Goal: Task Accomplishment & Management: Manage account settings

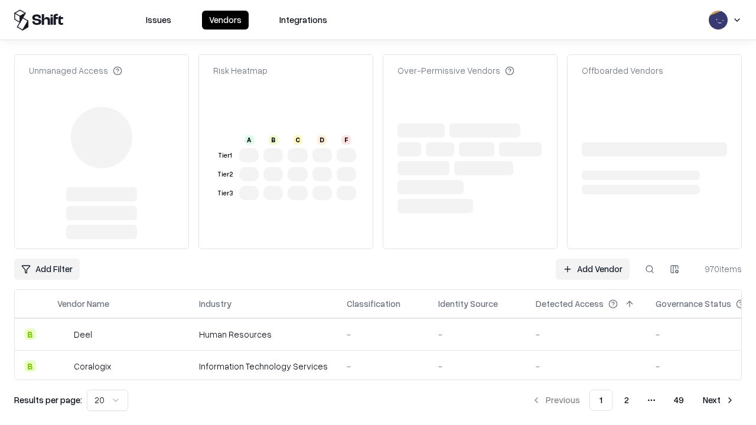
click at [592, 259] on link "Add Vendor" at bounding box center [593, 269] width 74 height 21
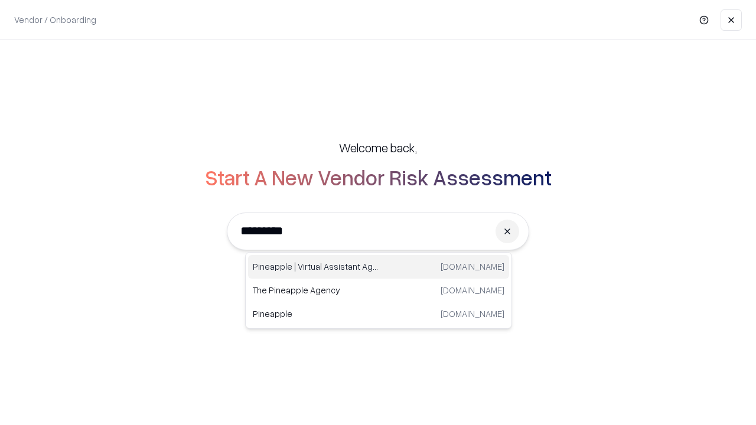
click at [378, 267] on div "Pineapple | Virtual Assistant Agency trypineapple.com" at bounding box center [378, 267] width 261 height 24
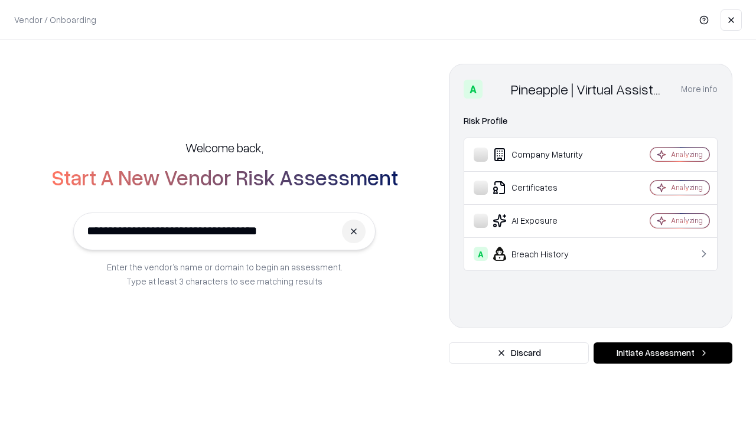
type input "**********"
click at [662, 353] on button "Initiate Assessment" at bounding box center [662, 352] width 139 height 21
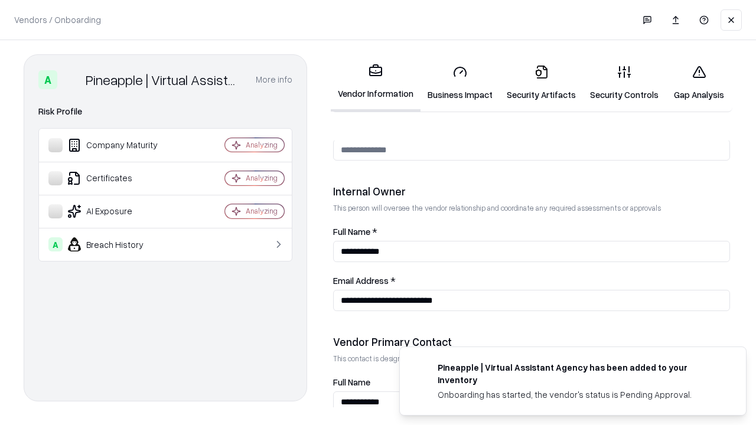
scroll to position [612, 0]
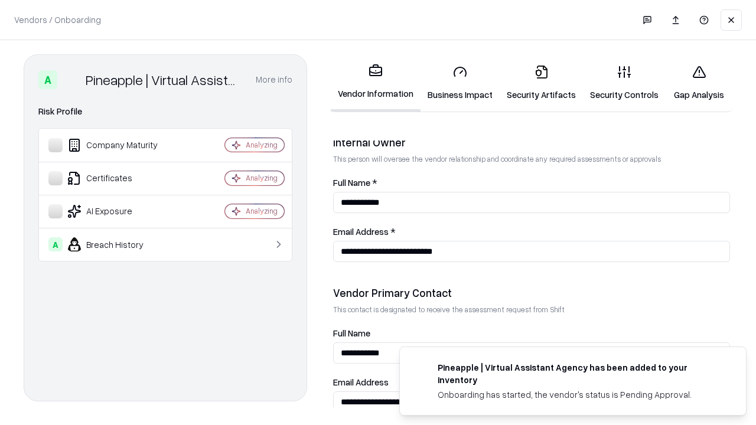
click at [541, 83] on link "Security Artifacts" at bounding box center [540, 82] width 83 height 55
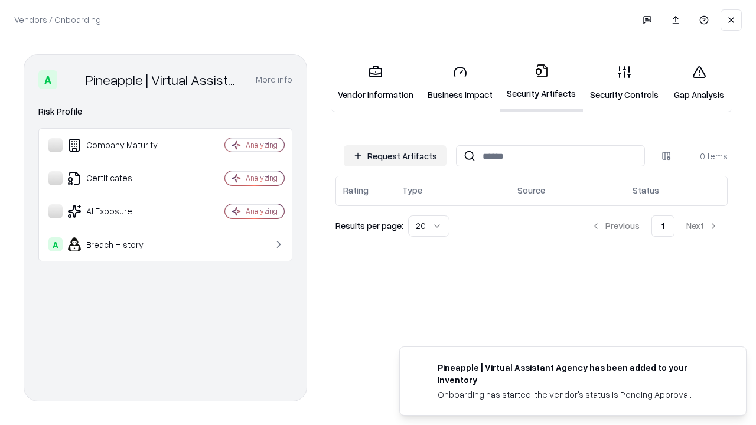
click at [395, 156] on button "Request Artifacts" at bounding box center [395, 155] width 103 height 21
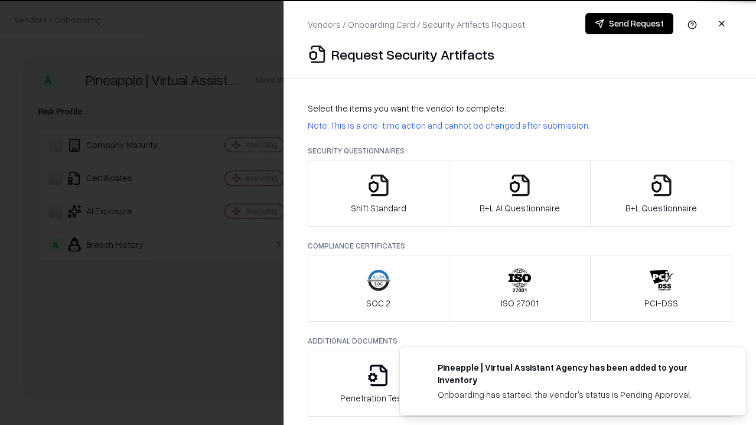
click at [661, 194] on icon "button" at bounding box center [661, 186] width 24 height 24
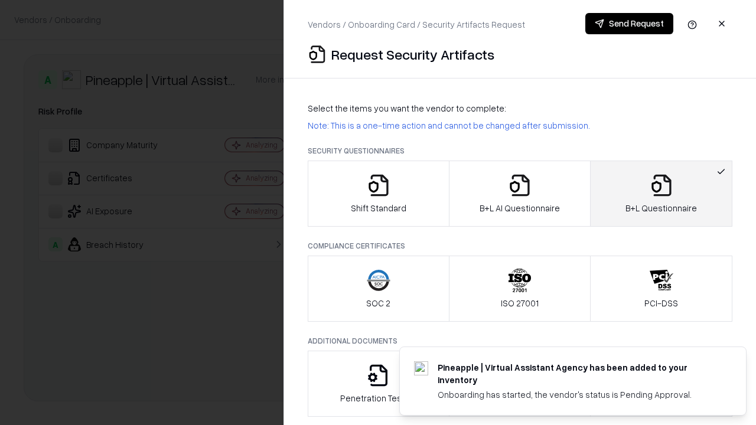
click at [519, 194] on icon "button" at bounding box center [520, 186] width 24 height 24
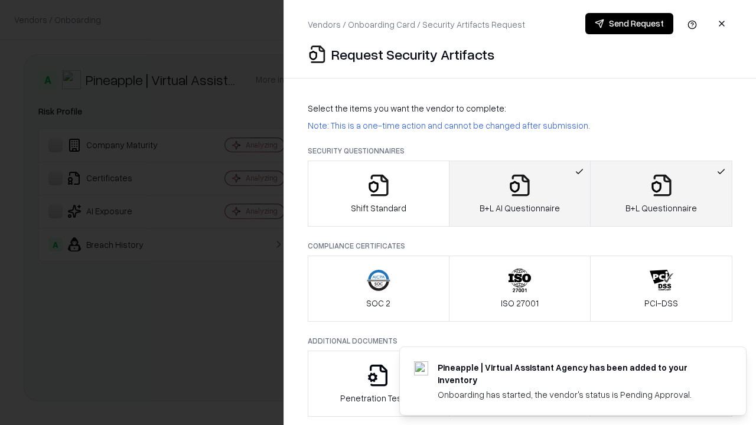
click at [629, 24] on button "Send Request" at bounding box center [629, 23] width 88 height 21
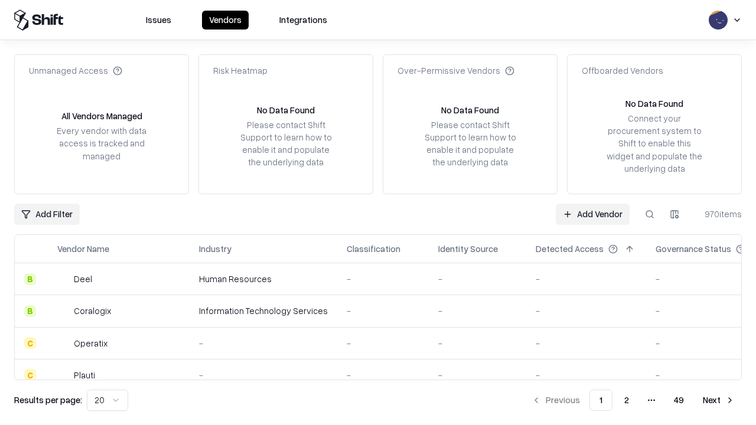
click at [649, 214] on button at bounding box center [649, 214] width 21 height 21
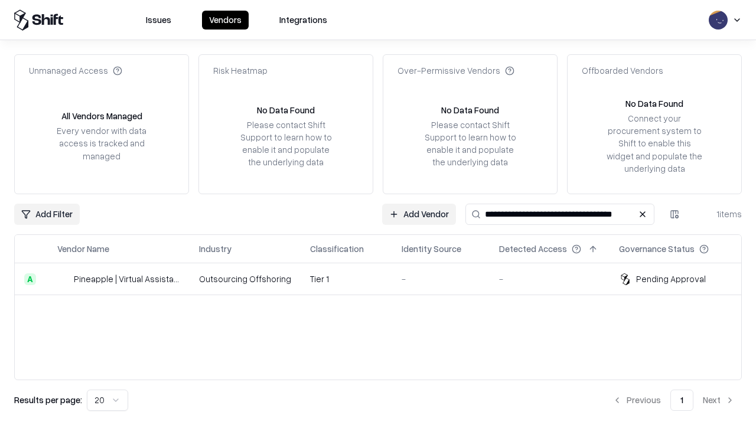
type input "**********"
click at [385, 279] on td "Tier 1" at bounding box center [347, 279] width 92 height 32
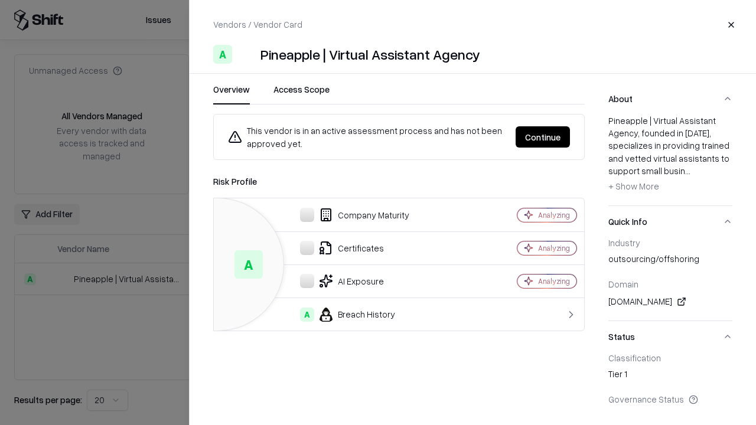
click at [543, 137] on button "Continue" at bounding box center [542, 136] width 54 height 21
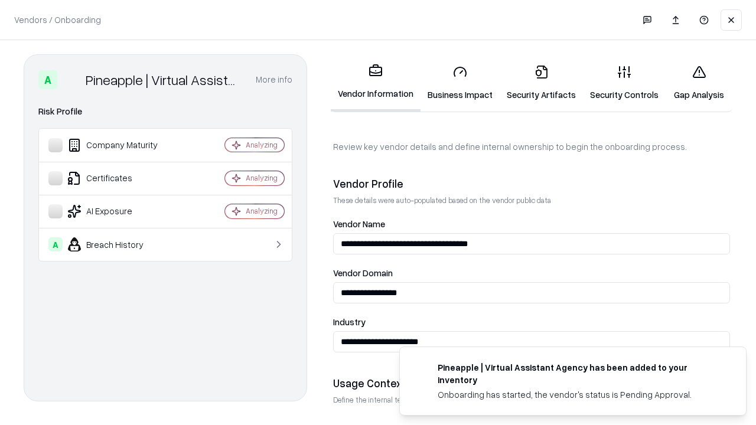
click at [541, 83] on link "Security Artifacts" at bounding box center [540, 82] width 83 height 55
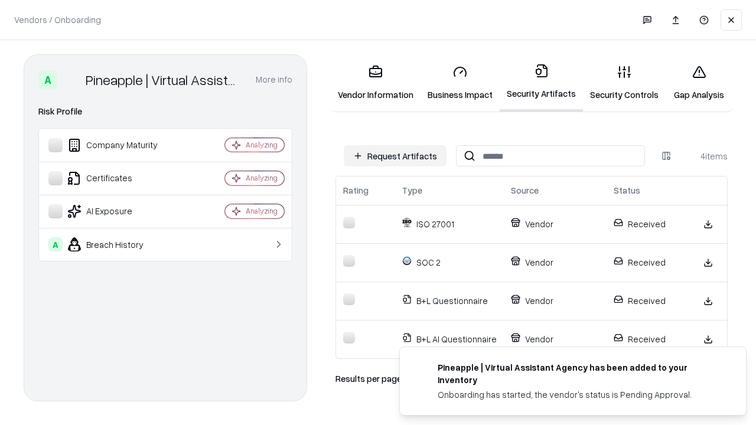
click at [698, 83] on link "Gap Analysis" at bounding box center [698, 82] width 67 height 55
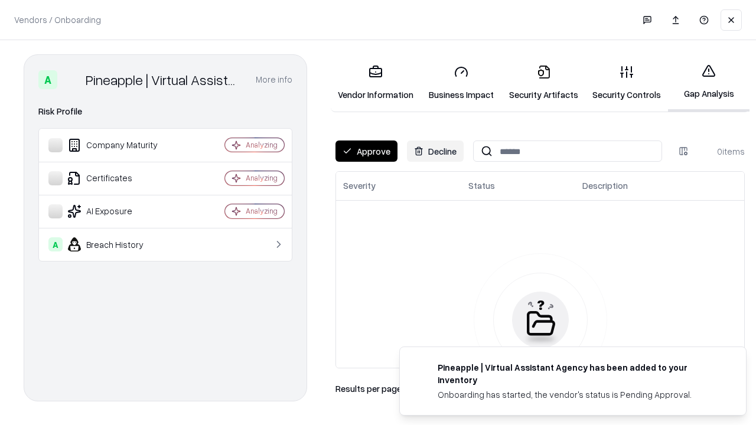
click at [366, 151] on button "Approve" at bounding box center [366, 151] width 62 height 21
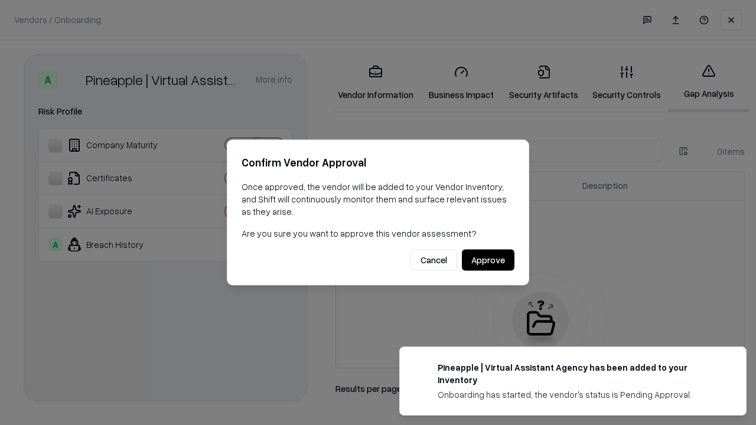
click at [488, 260] on button "Approve" at bounding box center [488, 260] width 53 height 21
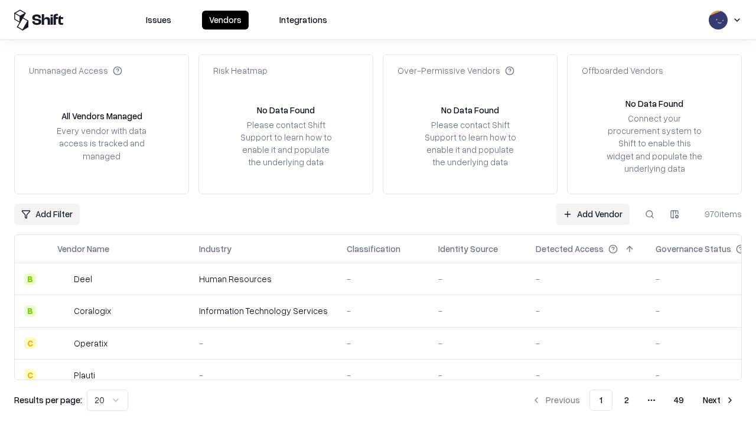
type input "**********"
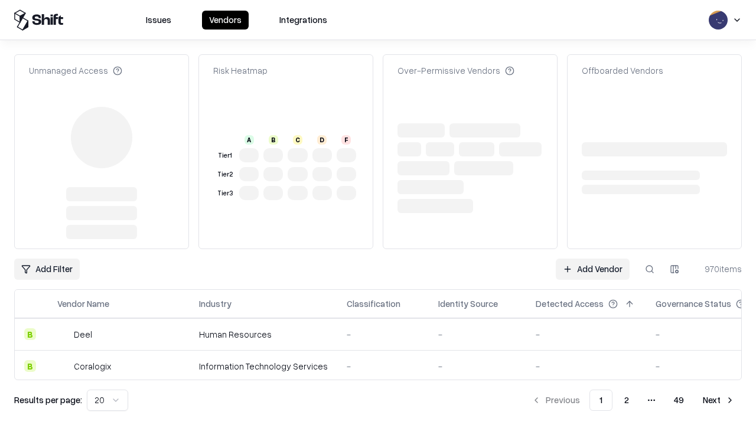
click at [592, 259] on link "Add Vendor" at bounding box center [593, 269] width 74 height 21
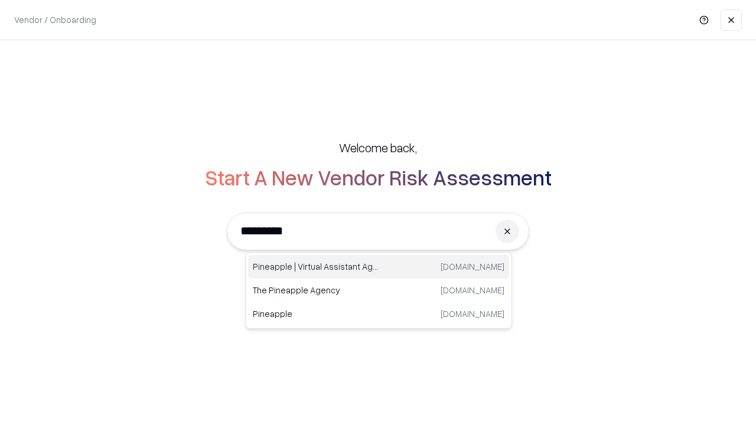
click at [378, 267] on div "Pineapple | Virtual Assistant Agency trypineapple.com" at bounding box center [378, 267] width 261 height 24
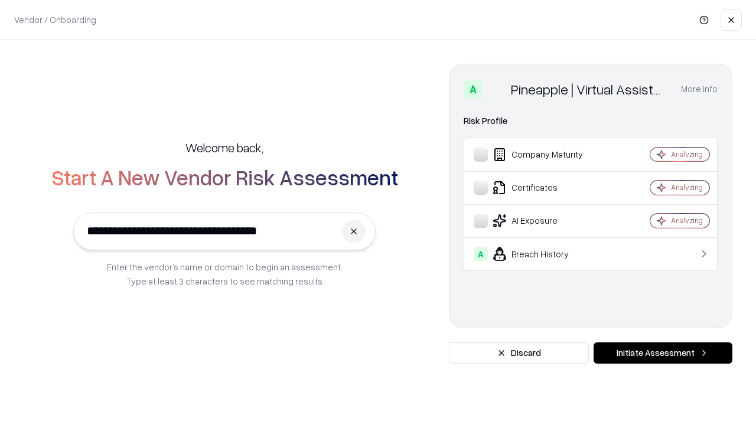
type input "**********"
click at [662, 353] on button "Initiate Assessment" at bounding box center [662, 352] width 139 height 21
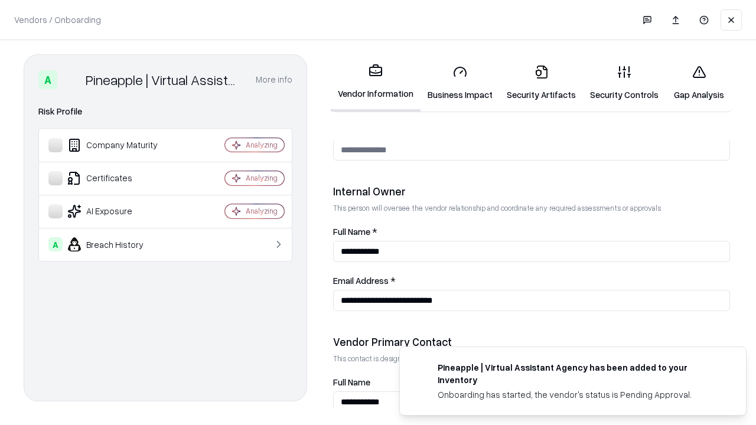
scroll to position [612, 0]
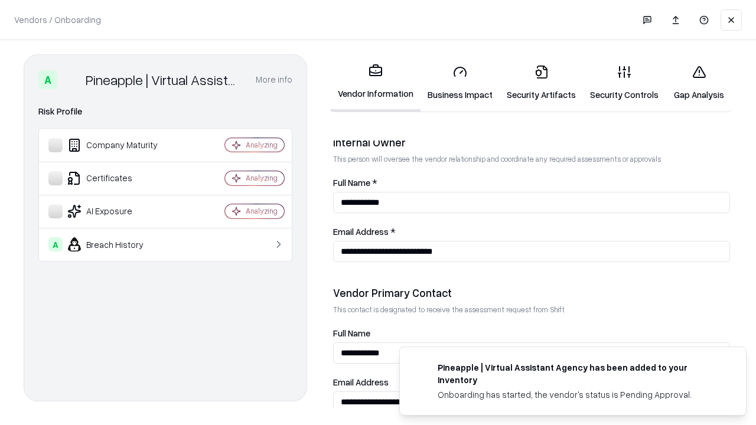
click at [698, 83] on link "Gap Analysis" at bounding box center [698, 82] width 67 height 55
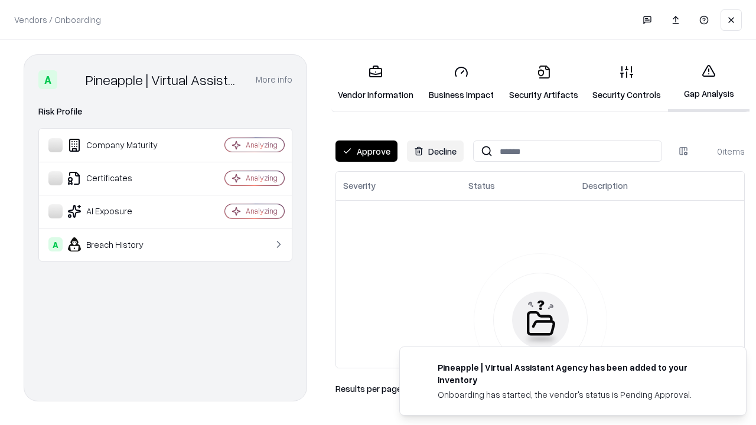
click at [366, 151] on button "Approve" at bounding box center [366, 151] width 62 height 21
